Goal: Navigation & Orientation: Find specific page/section

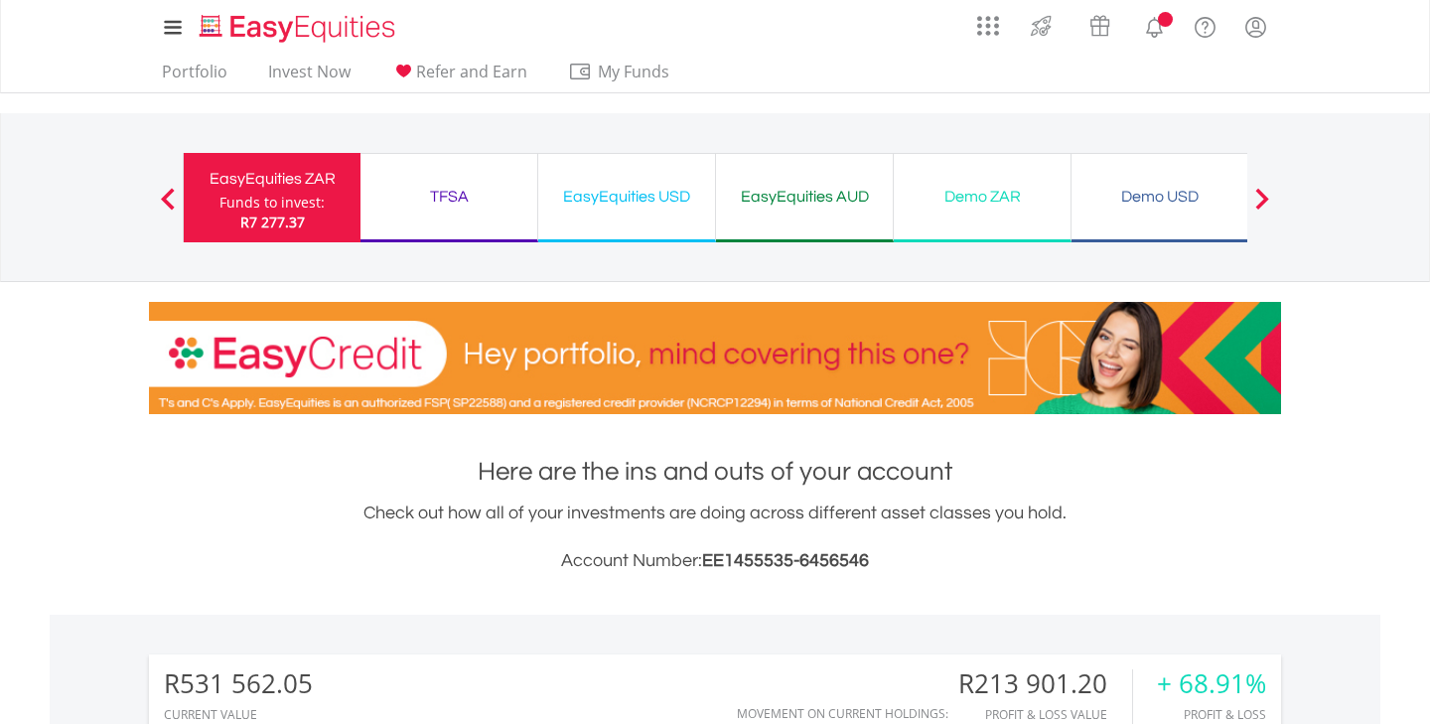
scroll to position [191, 377]
click at [293, 172] on div "EasyEquities ZAR" at bounding box center [272, 179] width 153 height 28
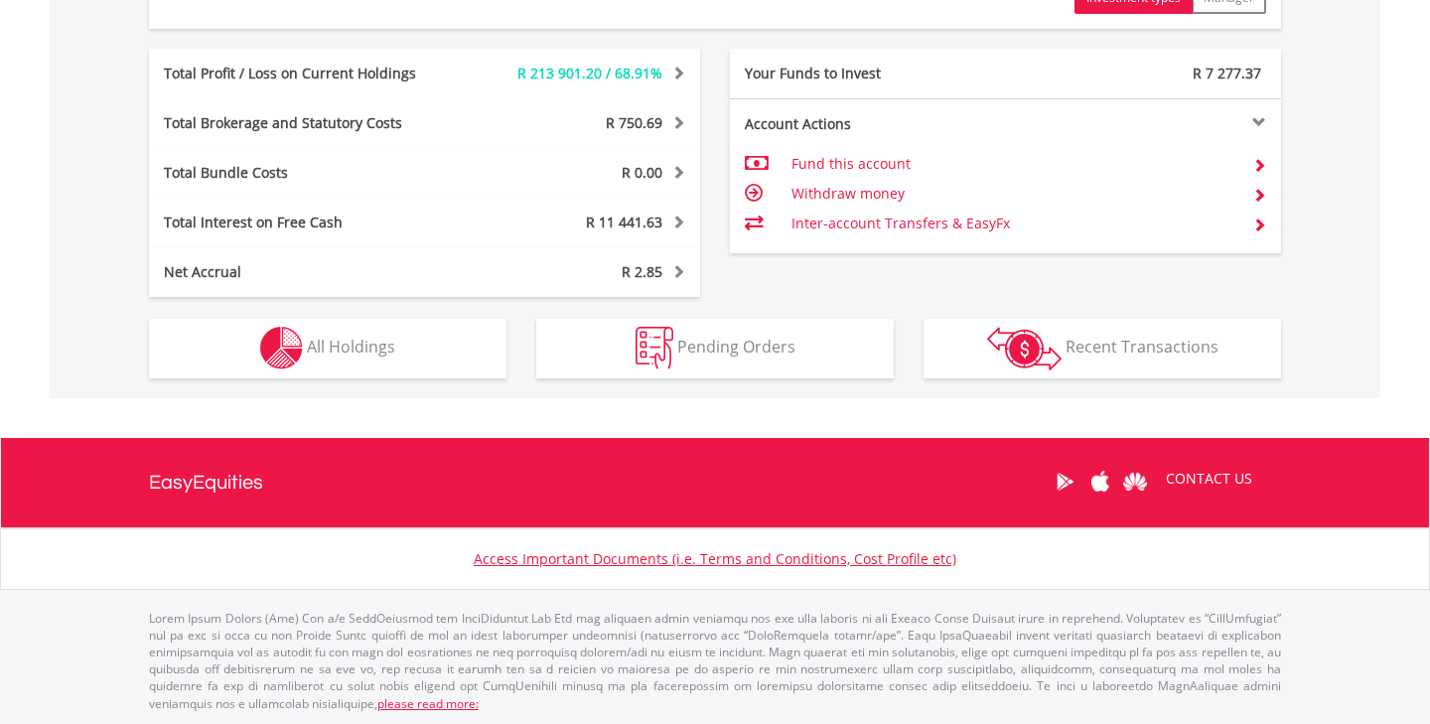
scroll to position [191, 377]
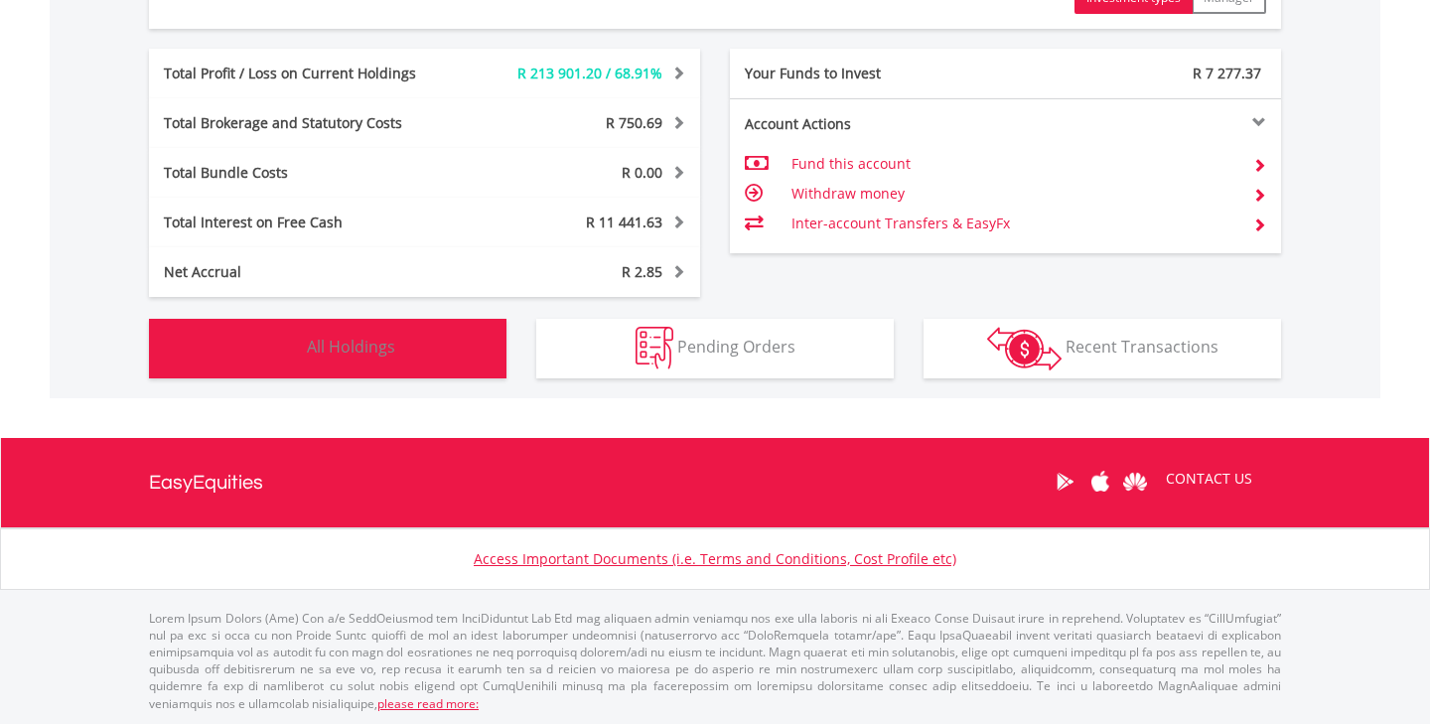
click at [451, 350] on button "Holdings All Holdings" at bounding box center [327, 349] width 357 height 60
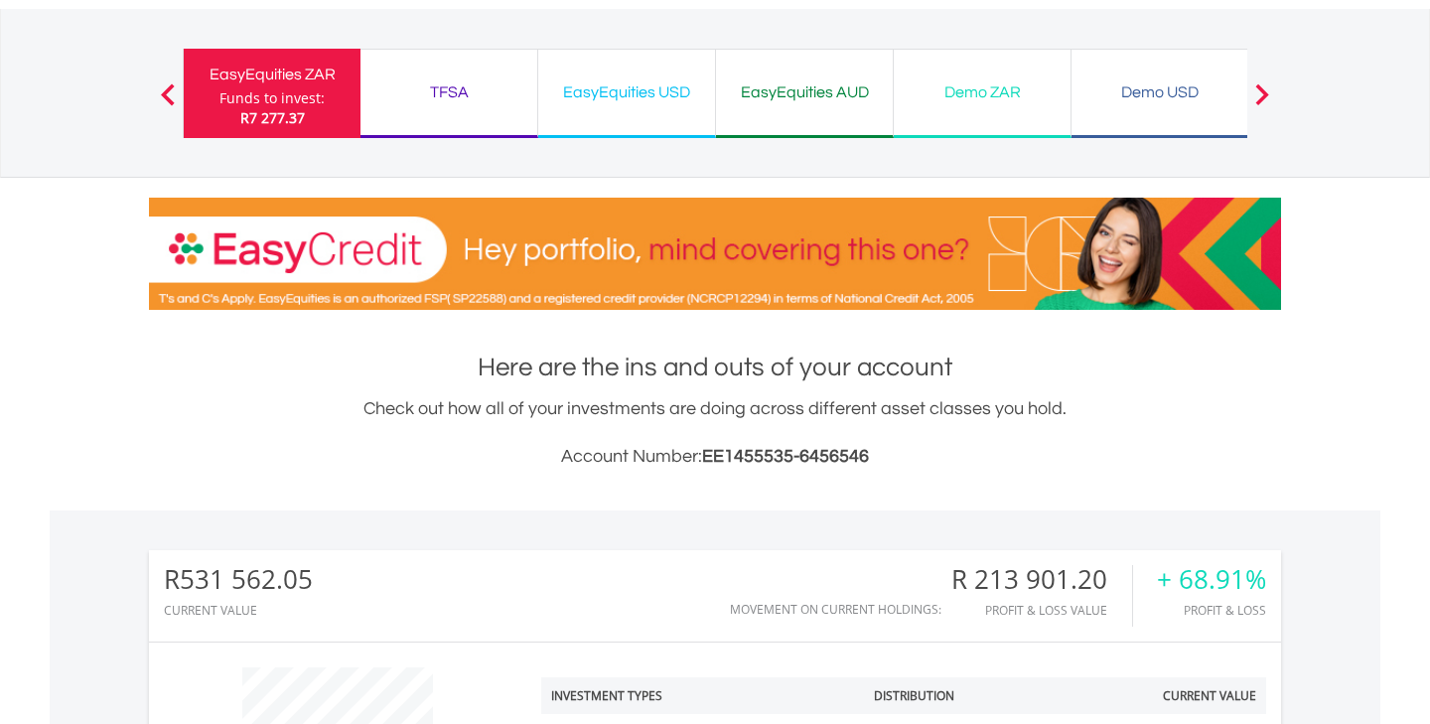
scroll to position [0, 0]
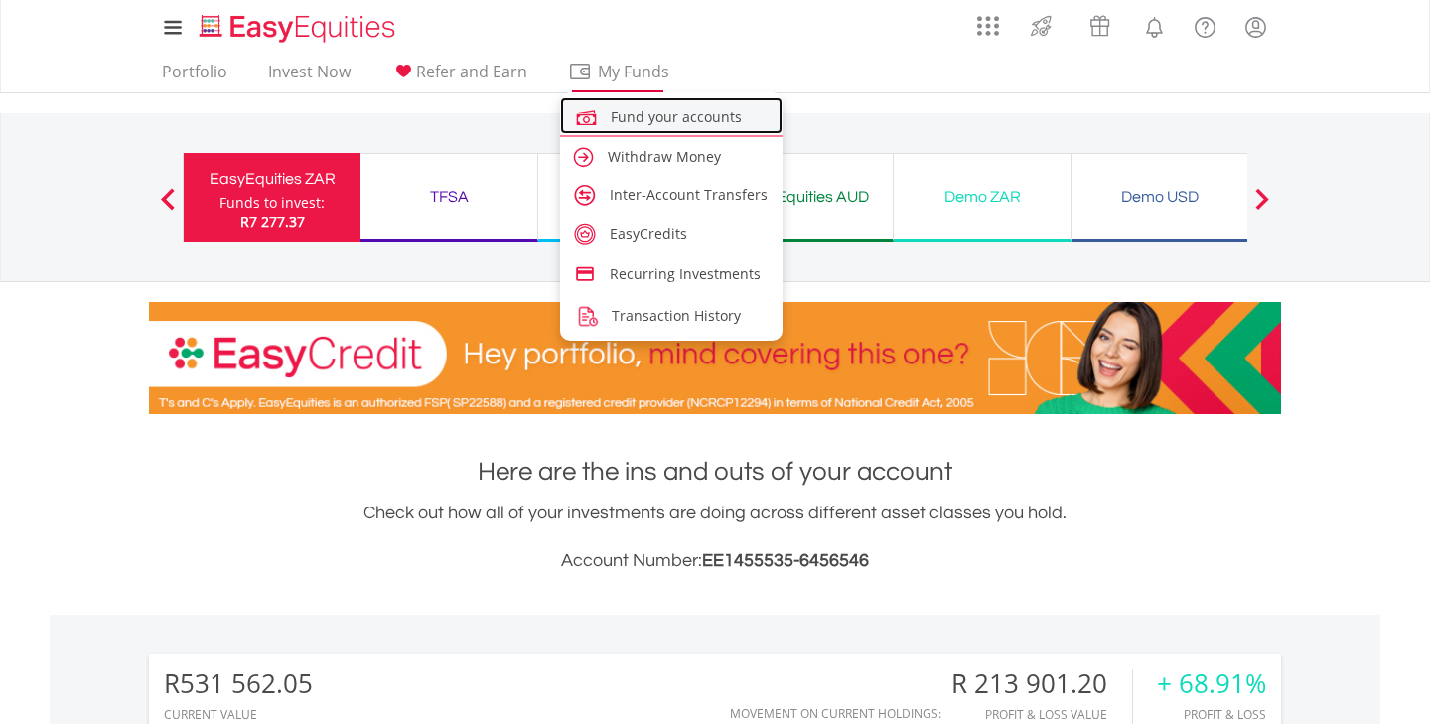
click at [640, 123] on span "Fund your accounts" at bounding box center [676, 116] width 131 height 19
click at [644, 122] on span "Fund your accounts" at bounding box center [676, 116] width 131 height 19
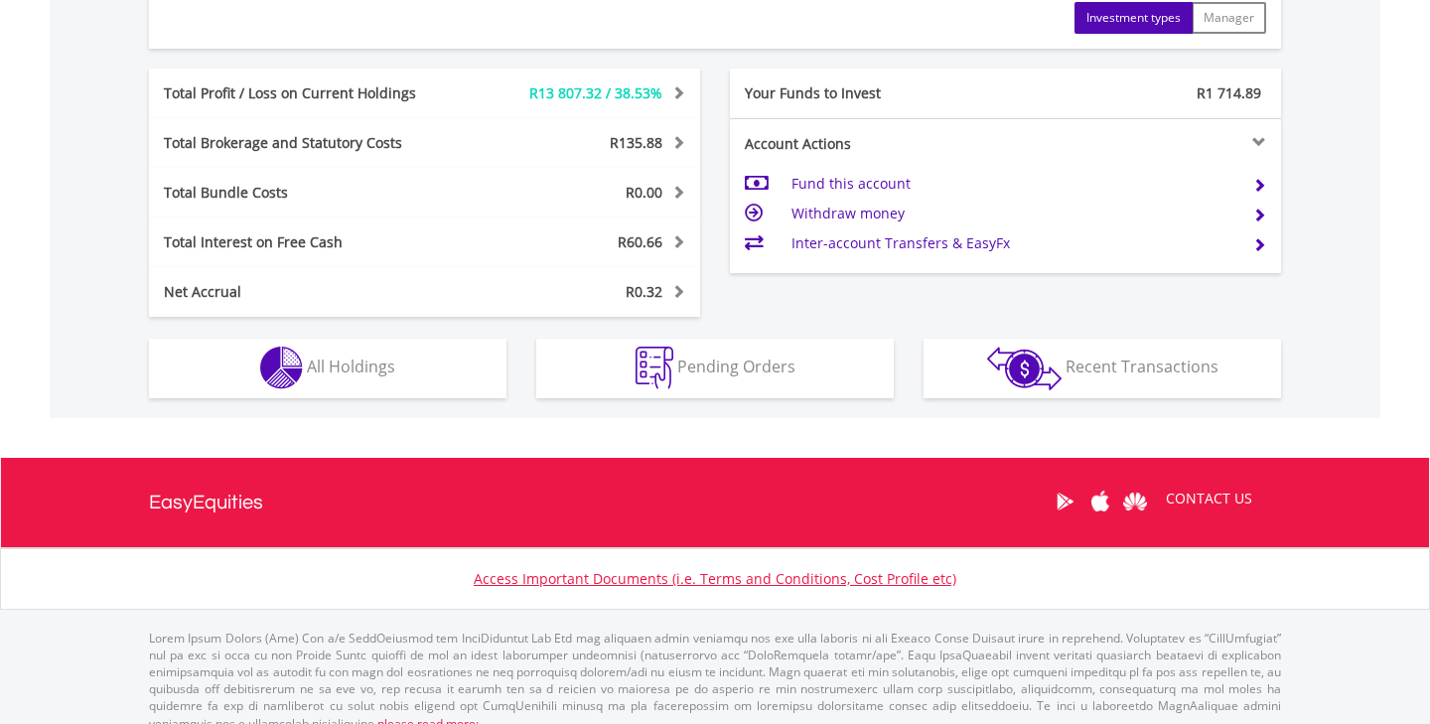
scroll to position [1035, 0]
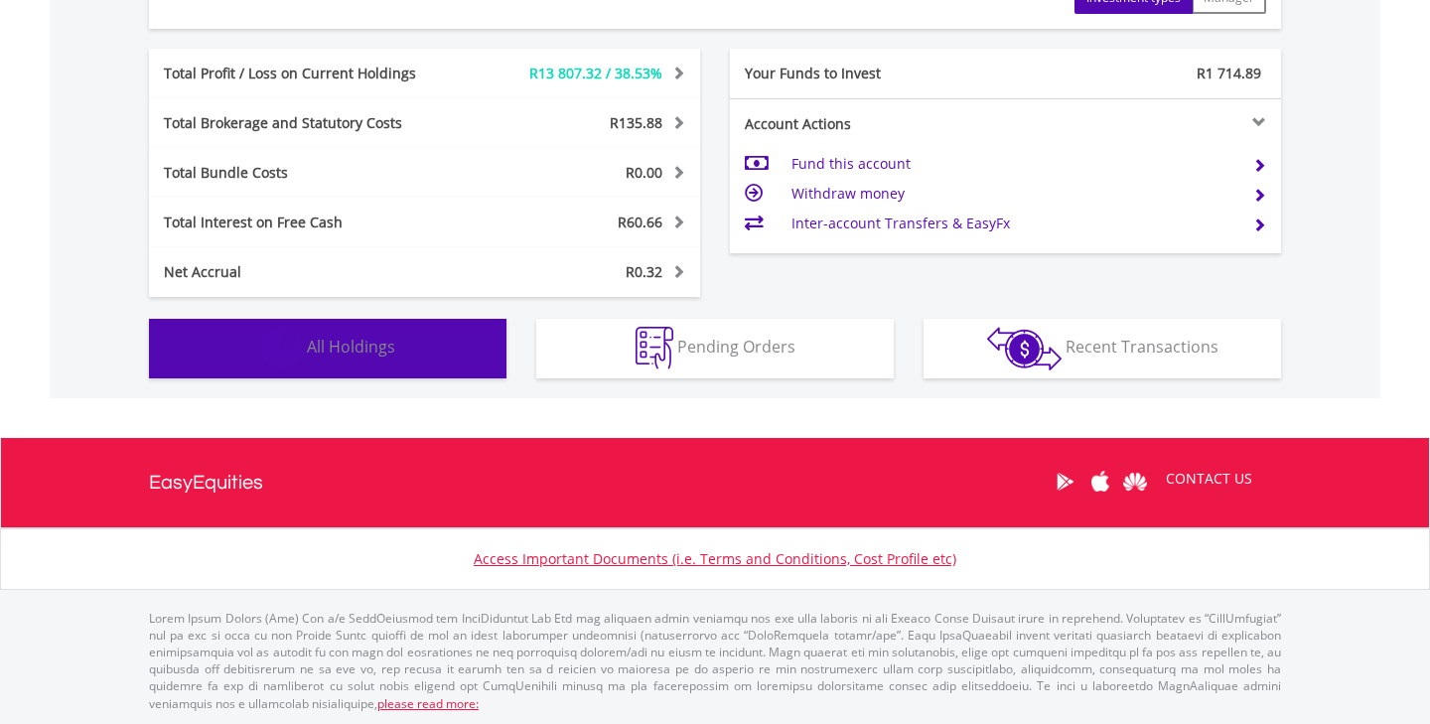
click at [369, 352] on span "All Holdings" at bounding box center [351, 347] width 88 height 22
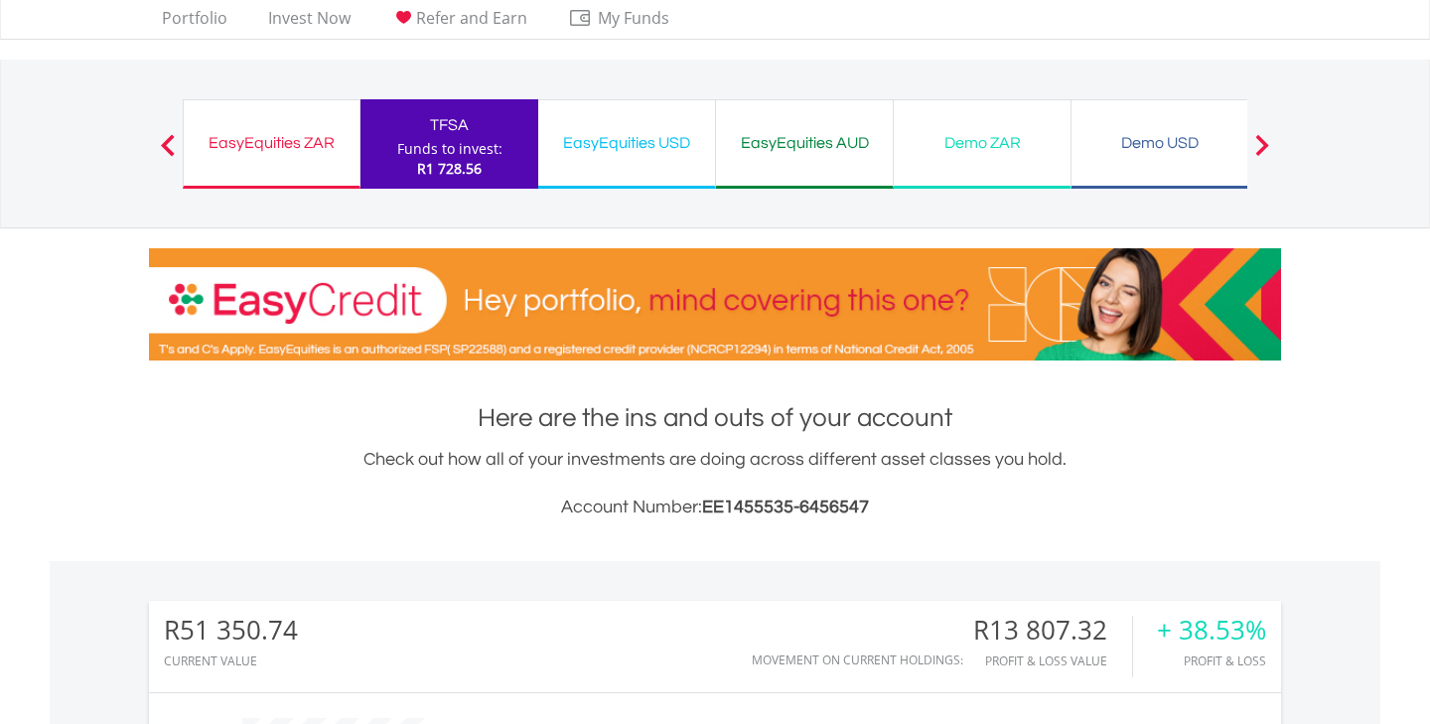
scroll to position [0, 0]
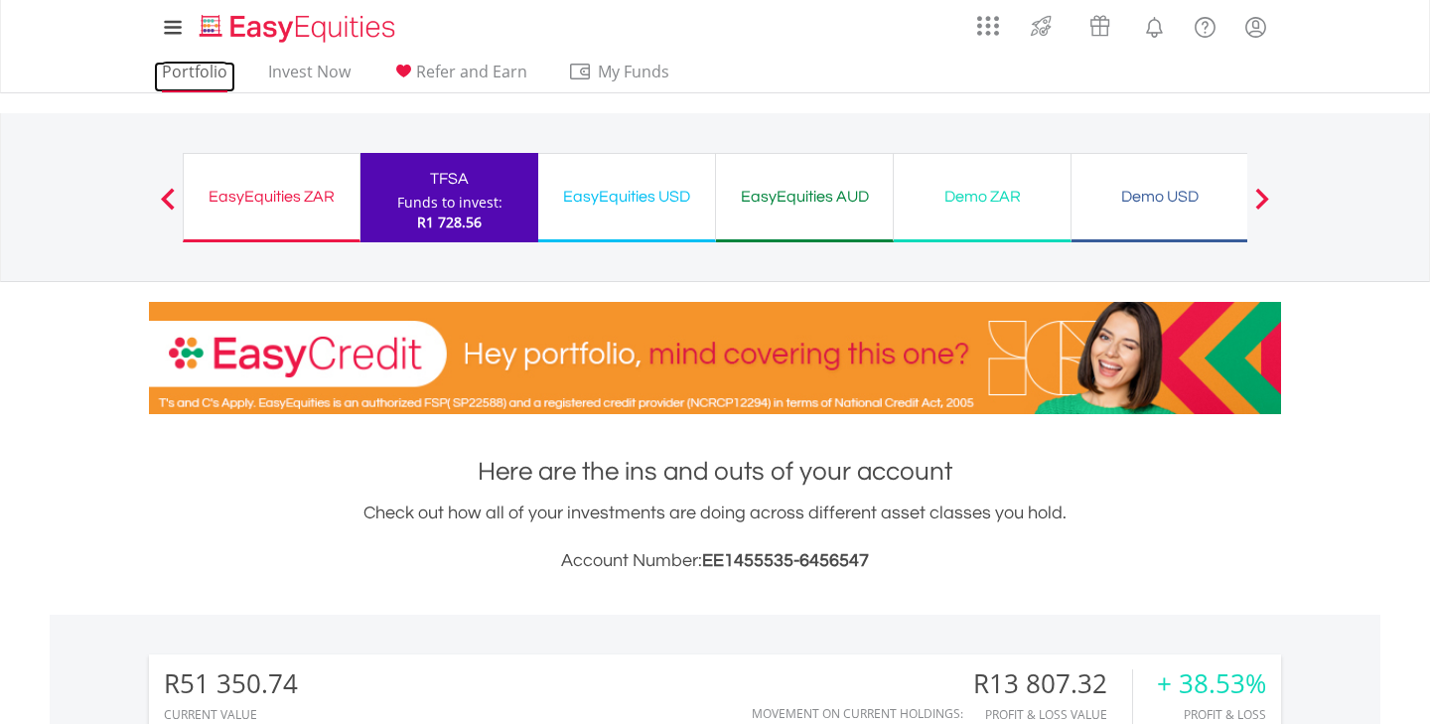
click at [201, 68] on link "Portfolio" at bounding box center [194, 77] width 81 height 31
